Goal: Task Accomplishment & Management: Use online tool/utility

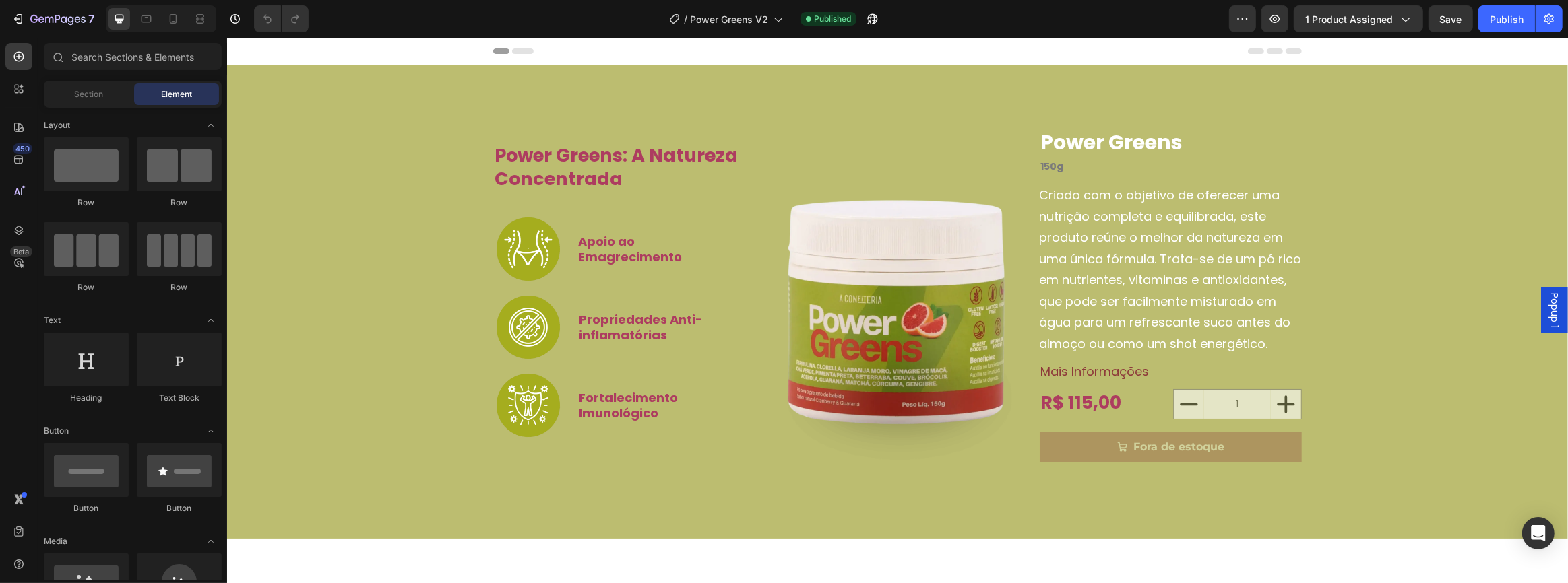
click at [172, 30] on div at bounding box center [161, 18] width 110 height 27
click at [172, 24] on icon at bounding box center [173, 19] width 14 height 14
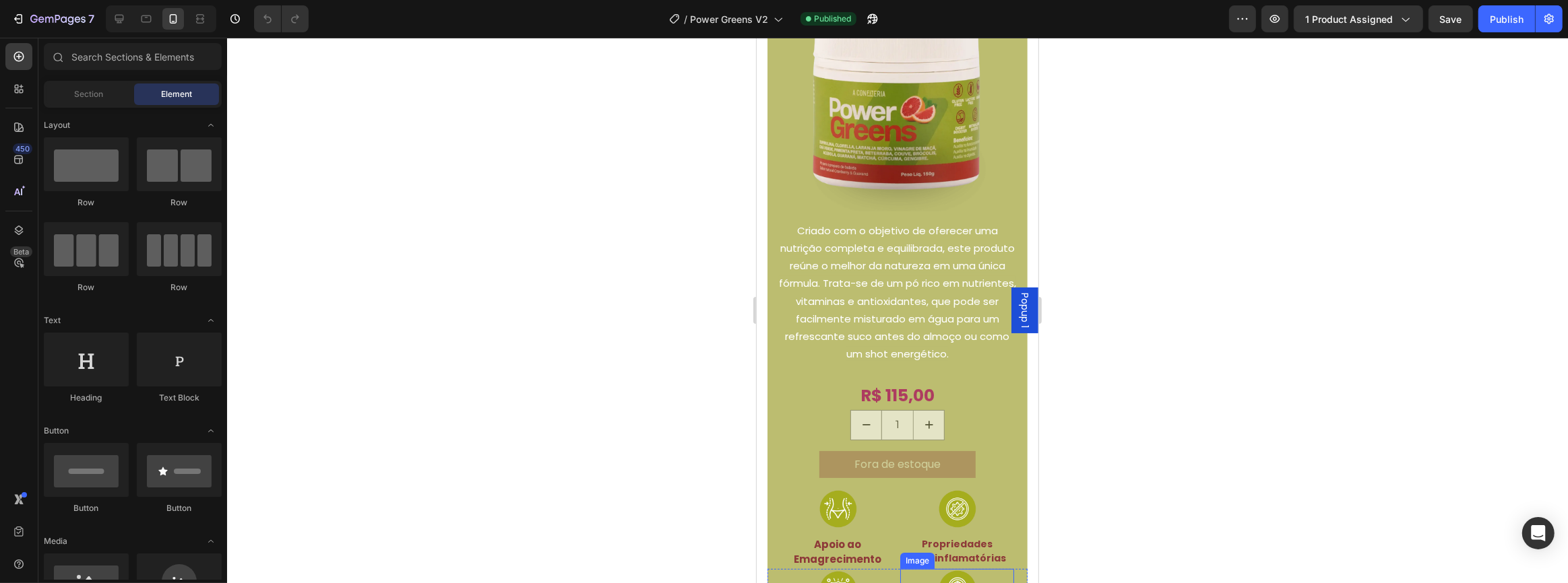
scroll to position [428, 0]
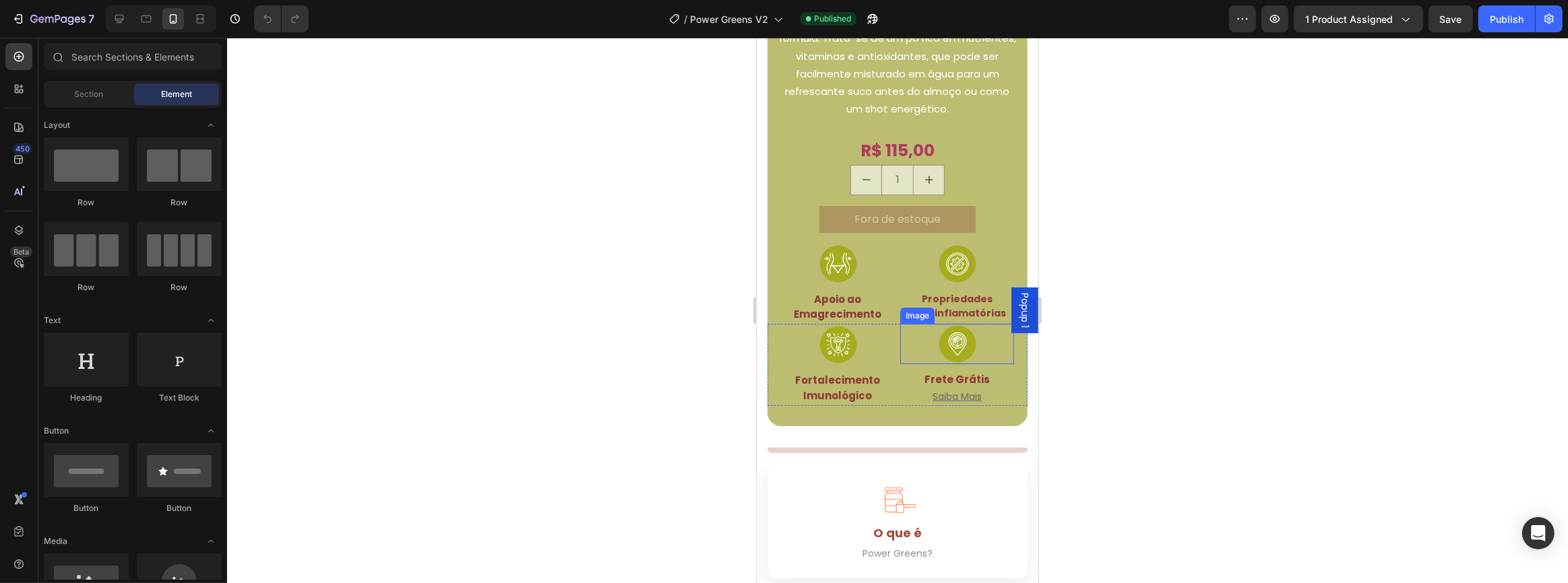
click at [963, 326] on img at bounding box center [957, 344] width 40 height 40
click at [964, 348] on strong "Frete Grátis" at bounding box center [956, 356] width 66 height 14
click at [964, 339] on div "Saiba Mais Button" at bounding box center [957, 363] width 114 height 80
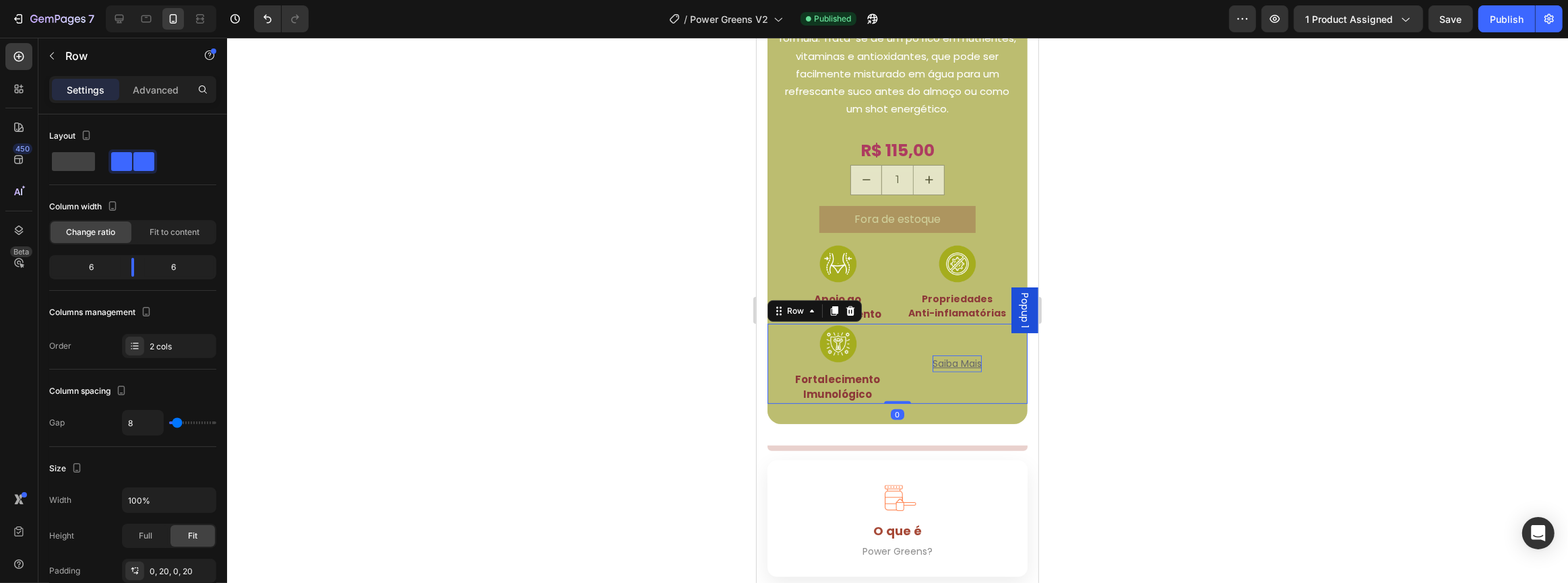
click at [960, 356] on p "Saiba Mais" at bounding box center [957, 363] width 49 height 17
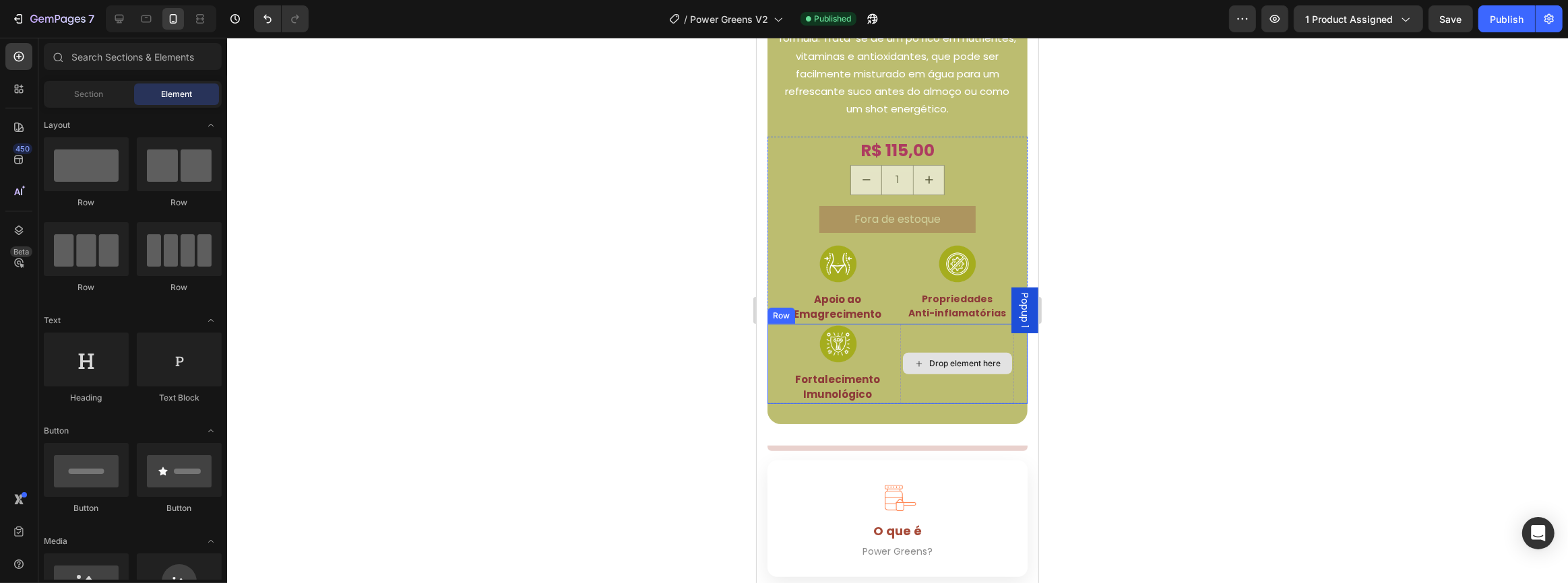
click at [920, 336] on div "Drop element here" at bounding box center [957, 363] width 114 height 80
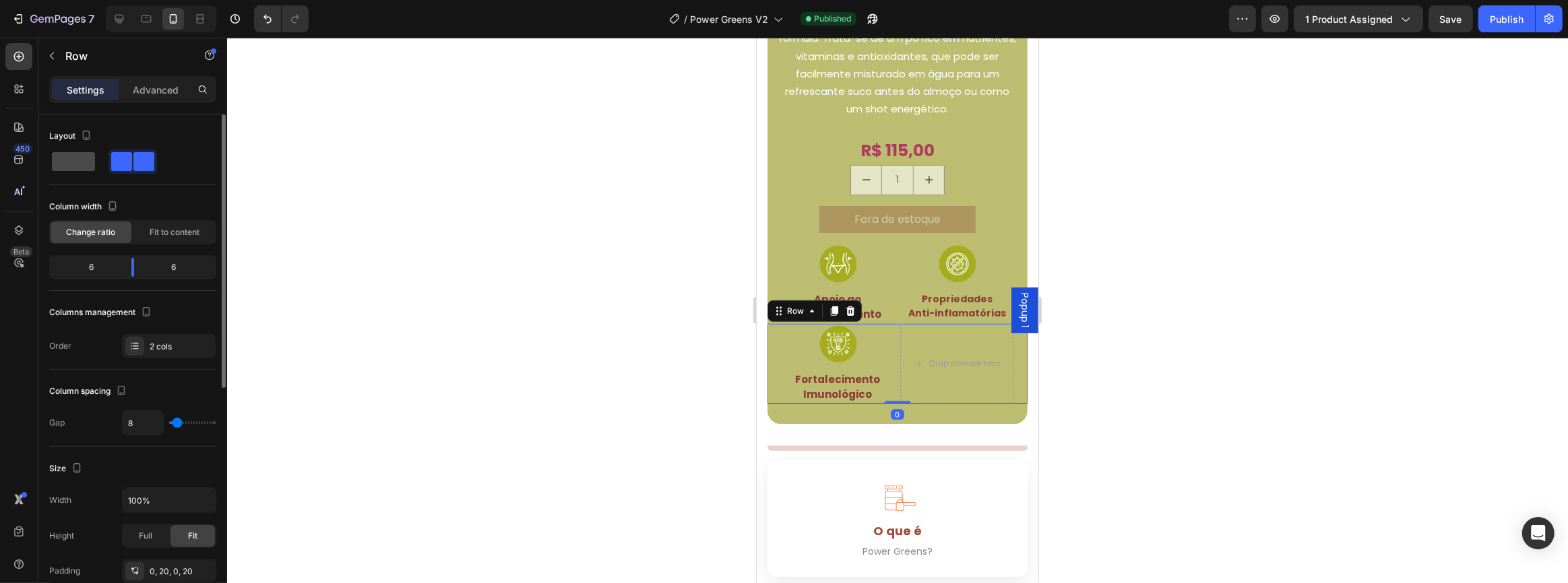
click at [79, 167] on span at bounding box center [73, 161] width 43 height 19
type input "0"
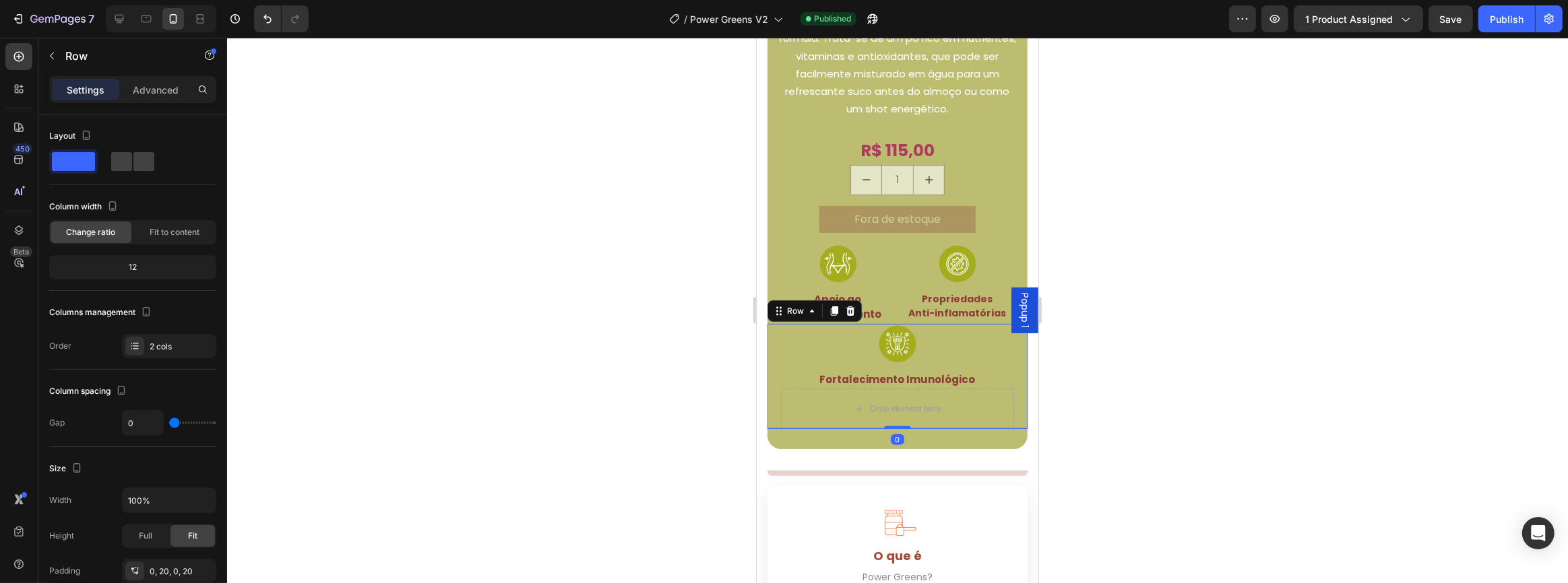
click at [1514, 19] on div "Publish" at bounding box center [1506, 19] width 34 height 14
